Goal: Task Accomplishment & Management: Manage account settings

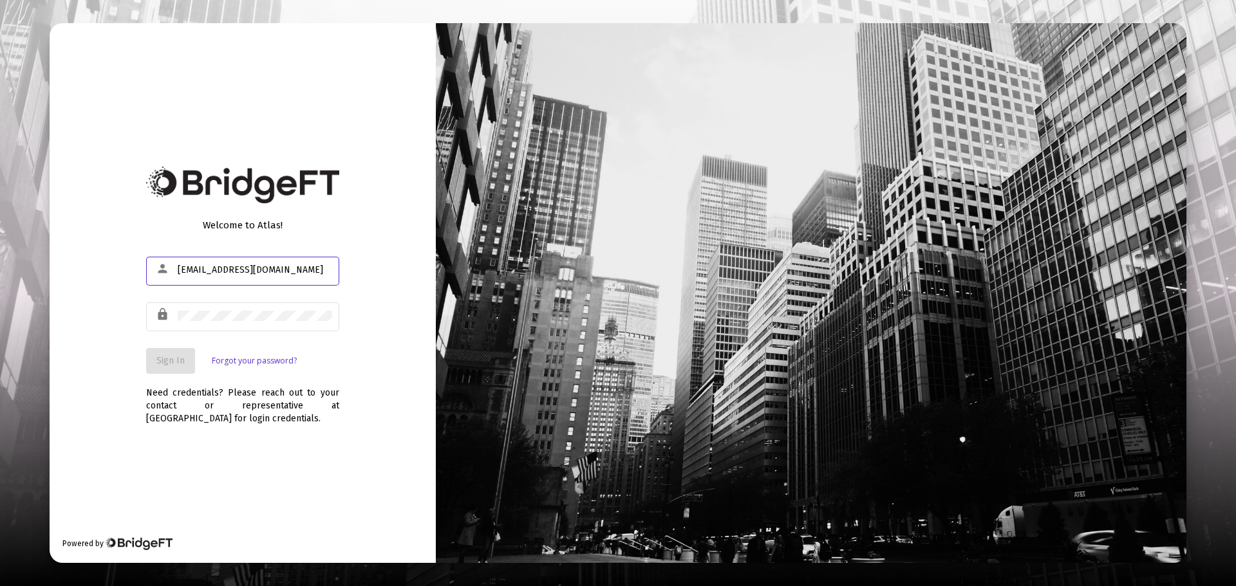
type input "[EMAIL_ADDRESS][DOMAIN_NAME]"
click at [173, 358] on span "Sign In" at bounding box center [170, 360] width 28 height 11
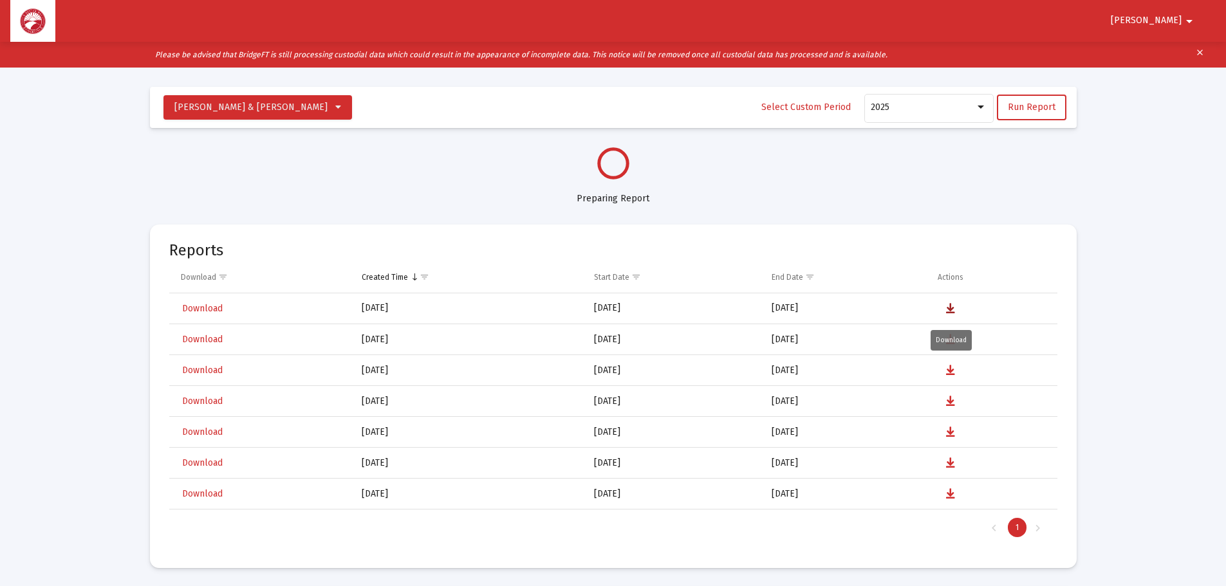
click at [949, 307] on icon "Data grid" at bounding box center [950, 308] width 9 height 15
select select "View all"
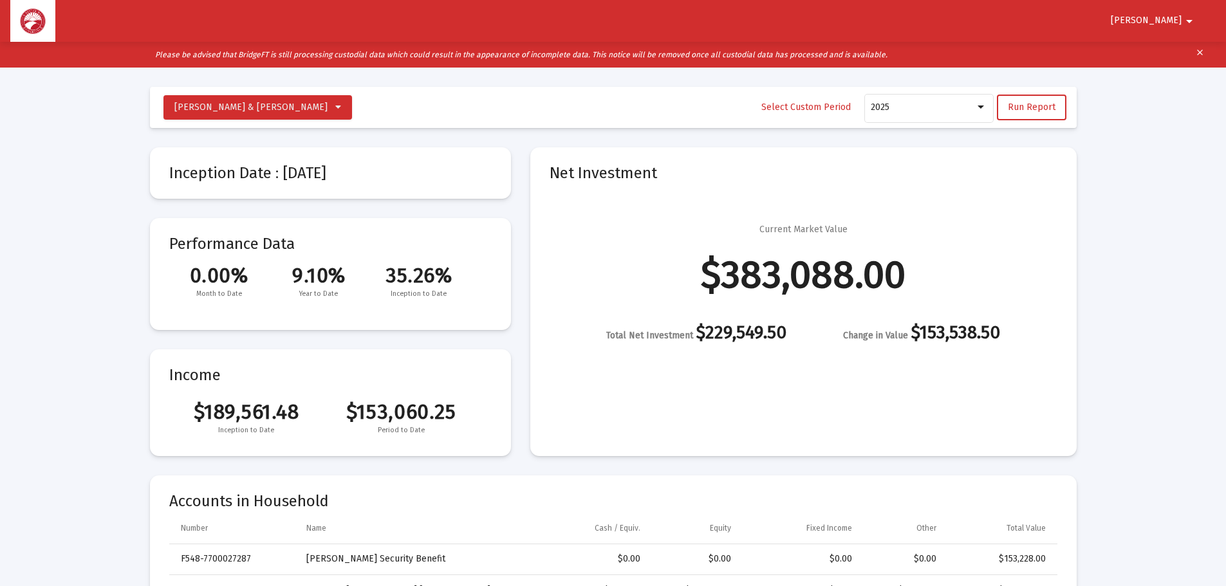
click at [1187, 21] on mat-icon "arrow_drop_down" at bounding box center [1189, 21] width 15 height 26
click at [1193, 54] on button "Logout" at bounding box center [1178, 54] width 72 height 31
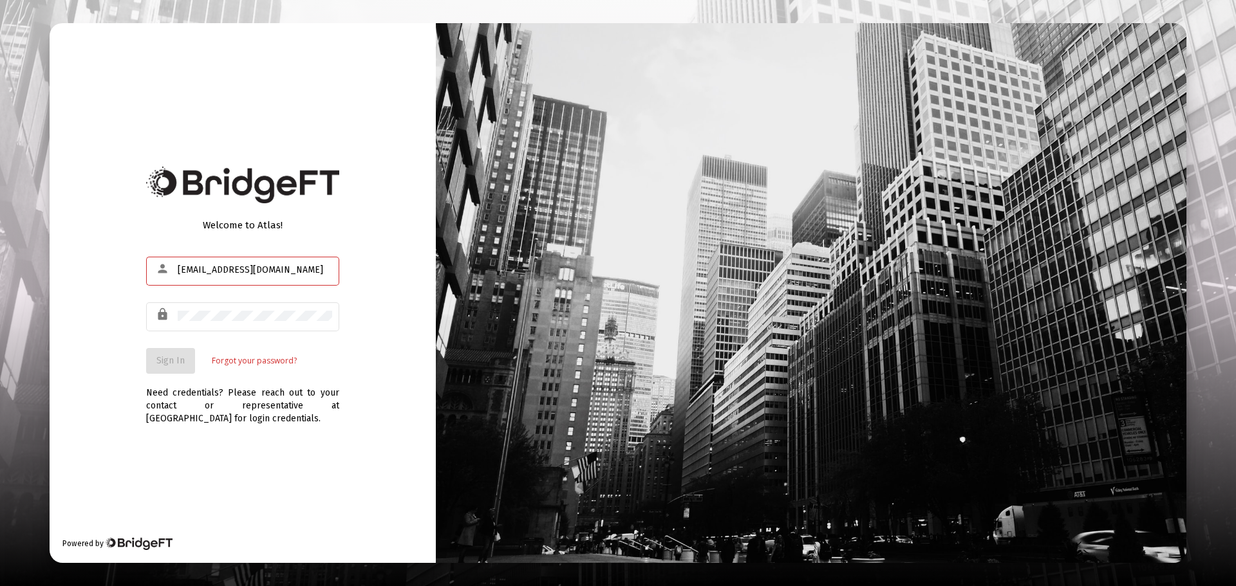
type input "[EMAIL_ADDRESS][DOMAIN_NAME]"
click at [167, 364] on span "Sign In" at bounding box center [170, 360] width 28 height 11
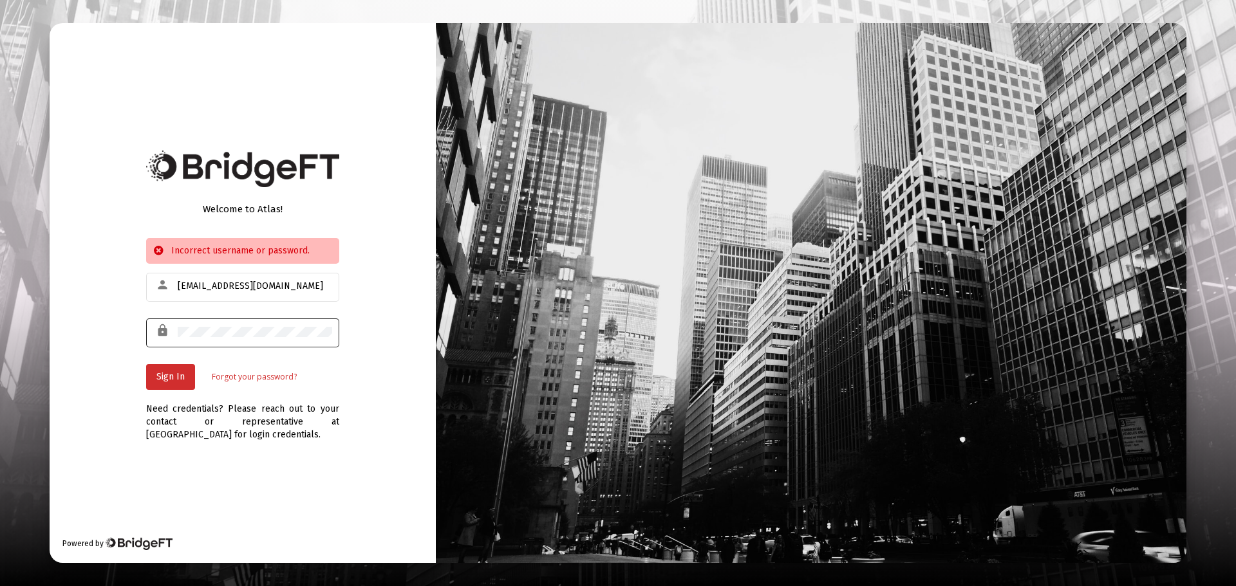
click at [162, 331] on mat-icon "lock" at bounding box center [163, 330] width 15 height 15
click at [174, 377] on span "Sign In" at bounding box center [170, 376] width 28 height 11
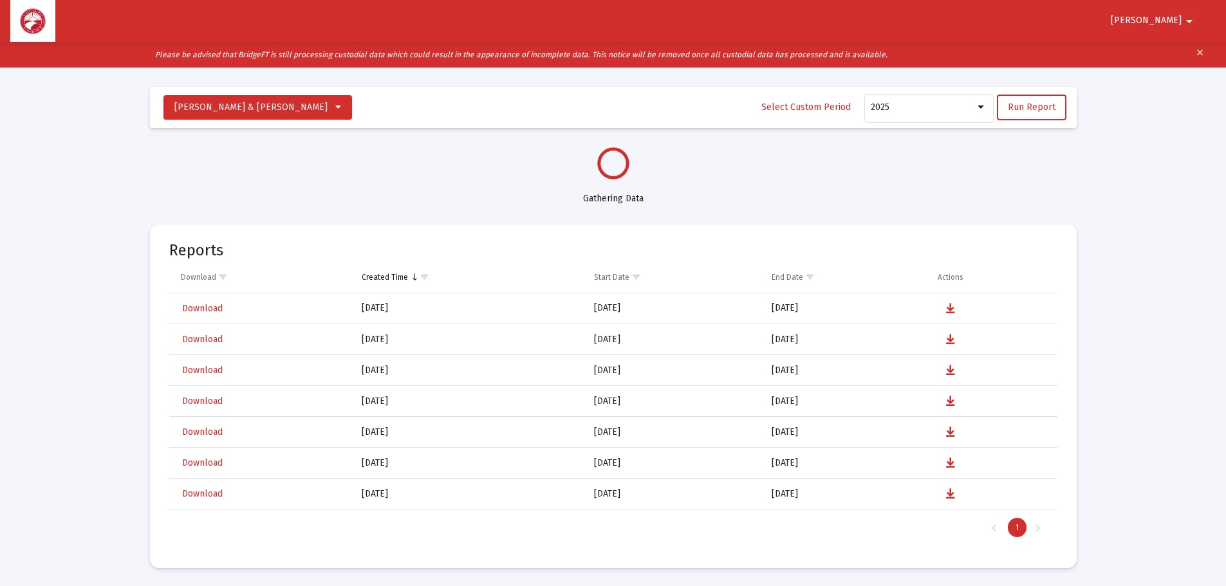
select select "View all"
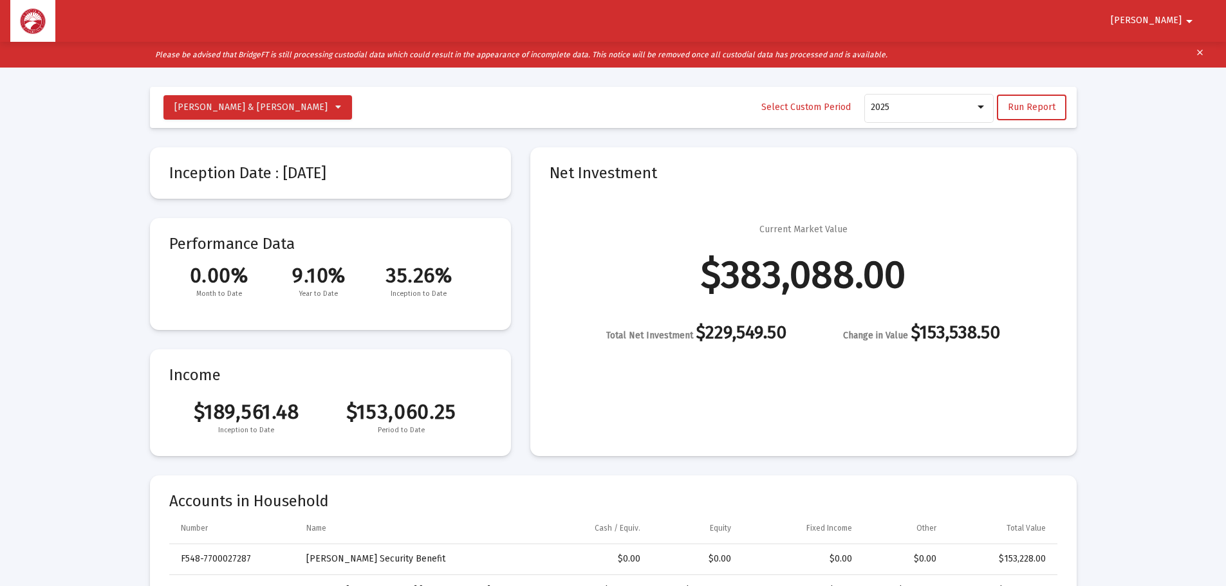
click at [1191, 23] on mat-icon "arrow_drop_down" at bounding box center [1189, 21] width 15 height 26
click at [1144, 178] on div at bounding box center [613, 293] width 1226 height 586
click at [1200, 50] on mat-icon "clear" at bounding box center [1200, 54] width 10 height 19
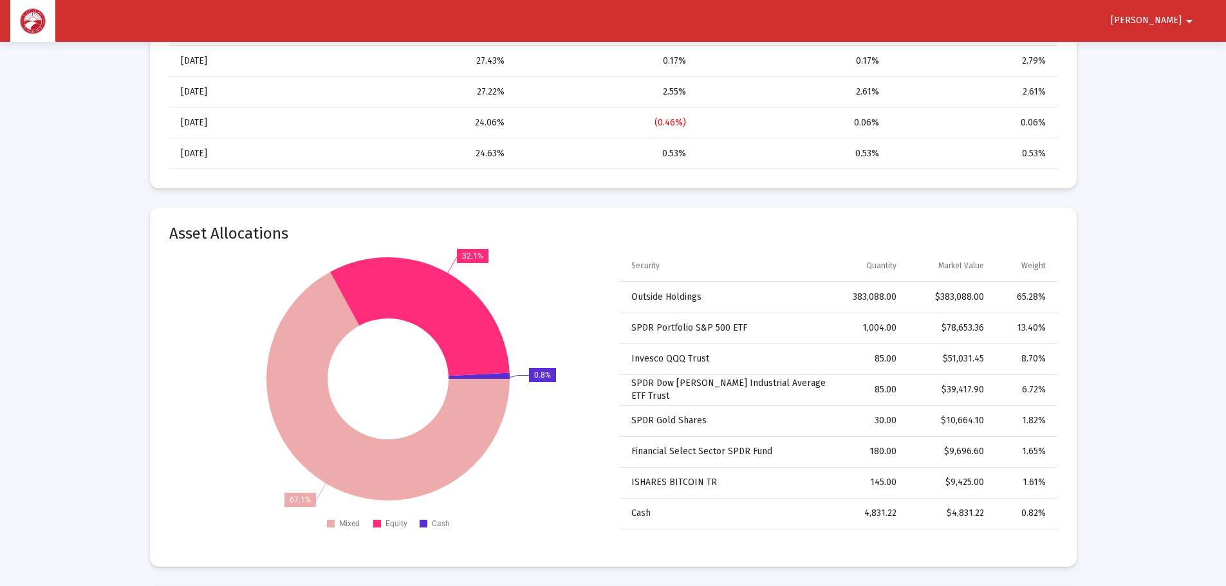
scroll to position [1352, 0]
